Goal: Transaction & Acquisition: Purchase product/service

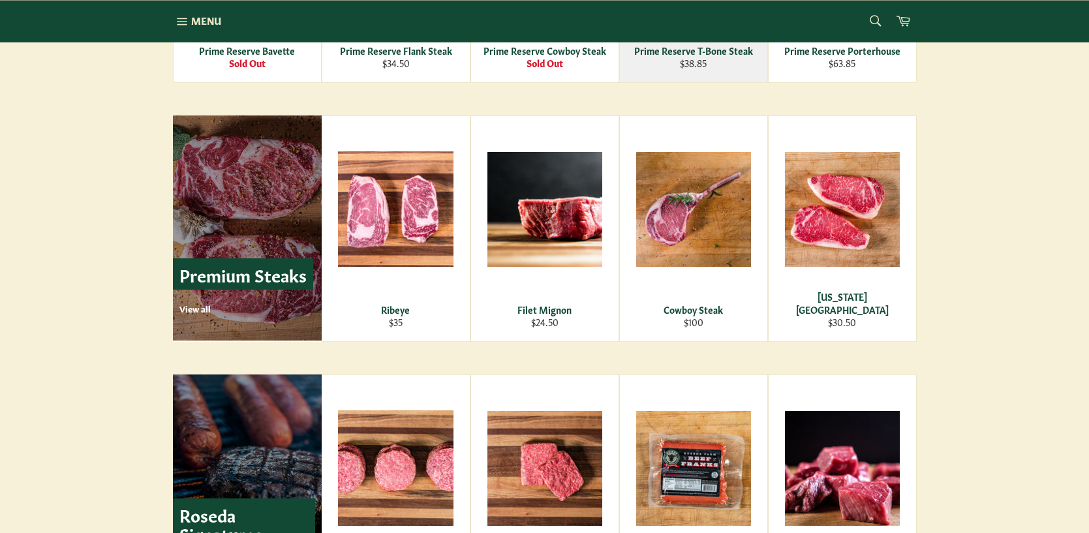
scroll to position [1485, 0]
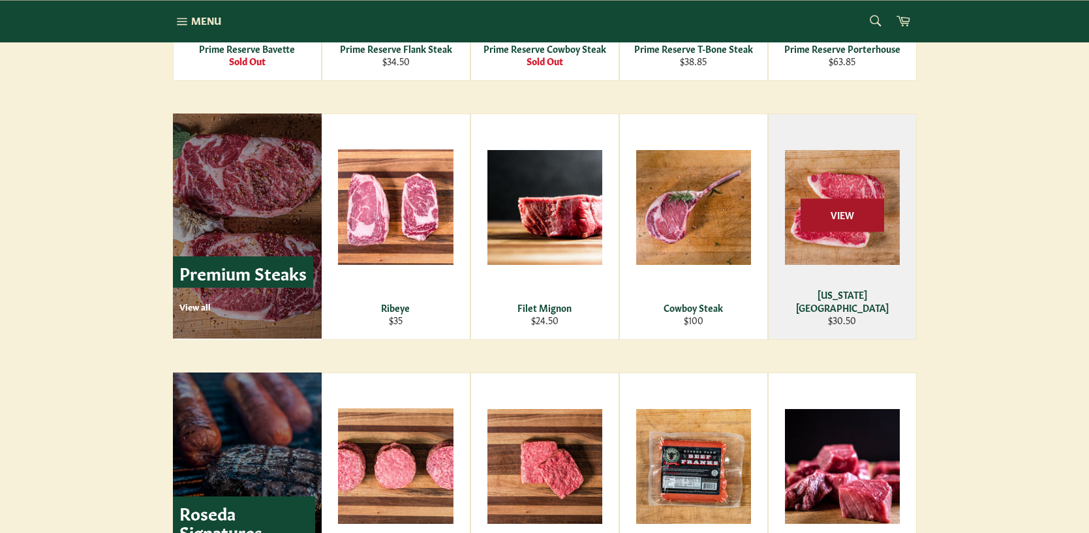
click at [839, 222] on span "View" at bounding box center [843, 214] width 84 height 33
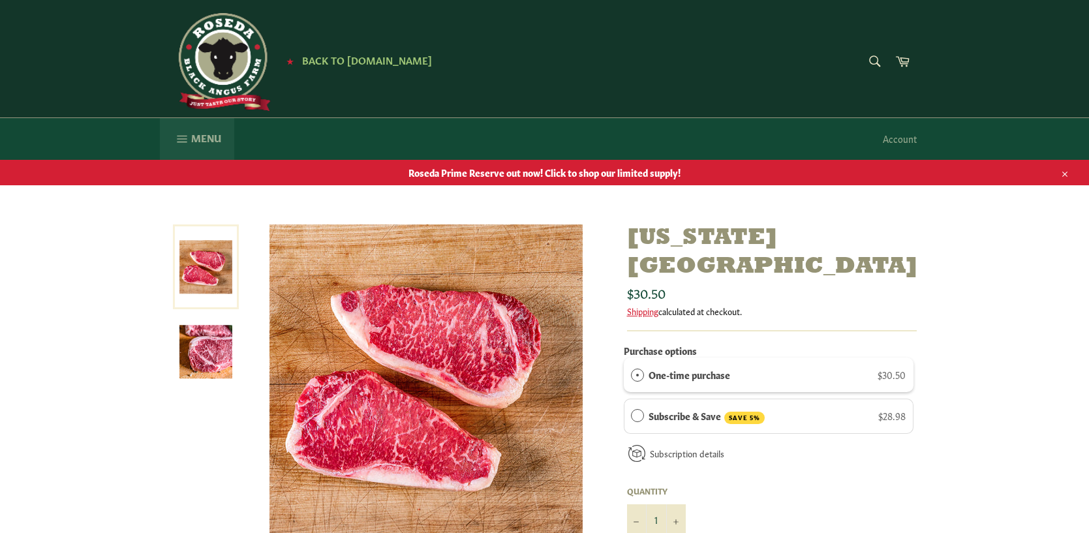
click at [191, 132] on span "Menu" at bounding box center [206, 138] width 30 height 14
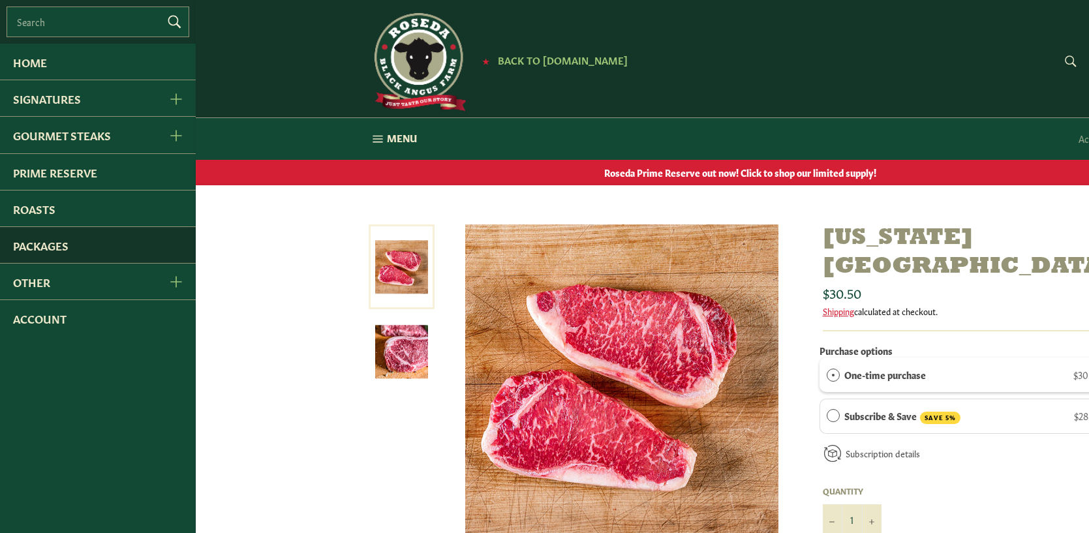
click at [63, 241] on link "Packages" at bounding box center [98, 245] width 196 height 36
